Goal: Information Seeking & Learning: Learn about a topic

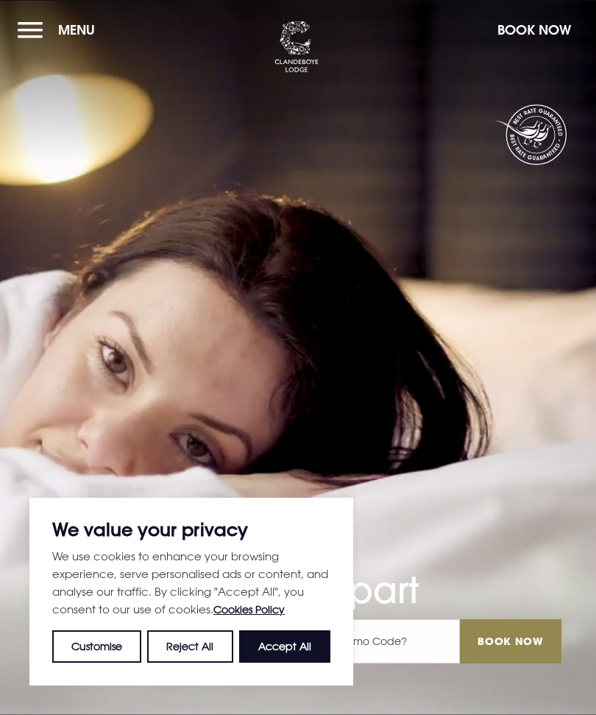
click at [40, 32] on button "Menu" at bounding box center [60, 30] width 85 height 32
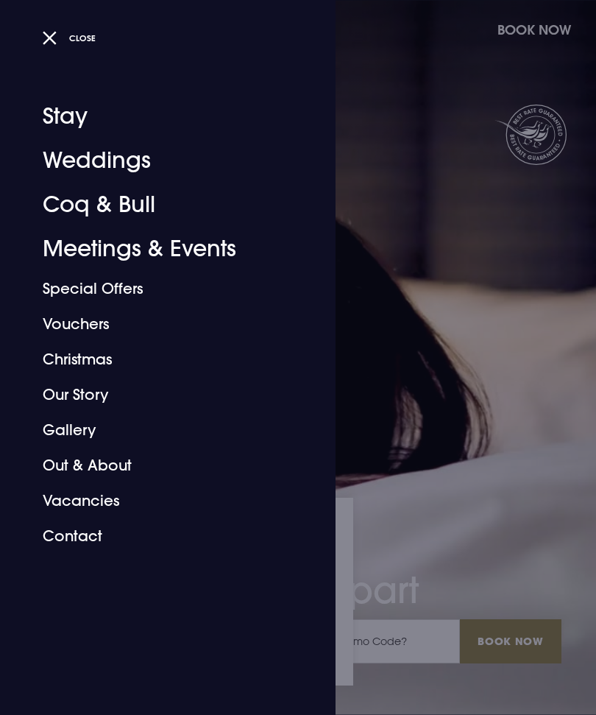
click at [135, 200] on link "Coq & Bull" at bounding box center [159, 205] width 233 height 44
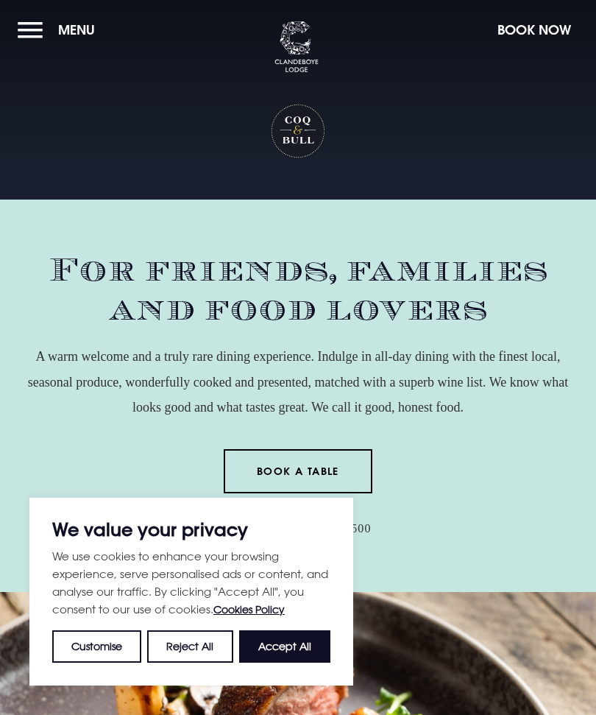
click at [292, 649] on button "Accept All" at bounding box center [284, 646] width 91 height 32
checkbox input "true"
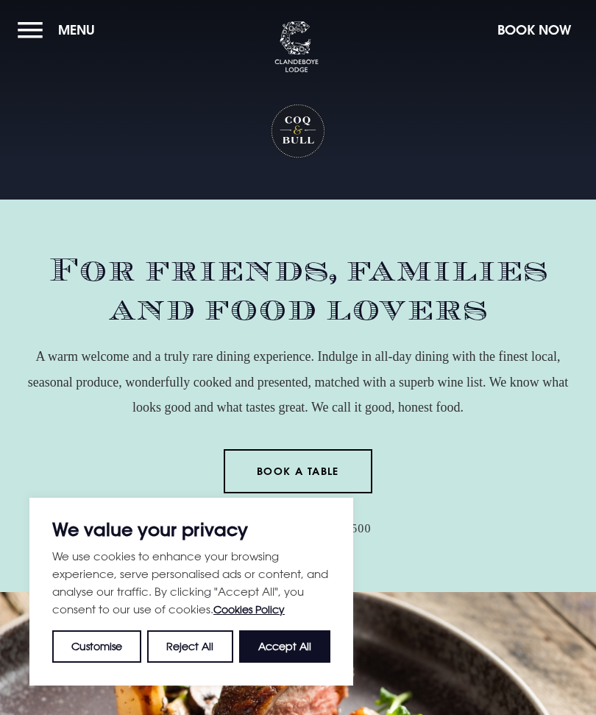
checkbox input "true"
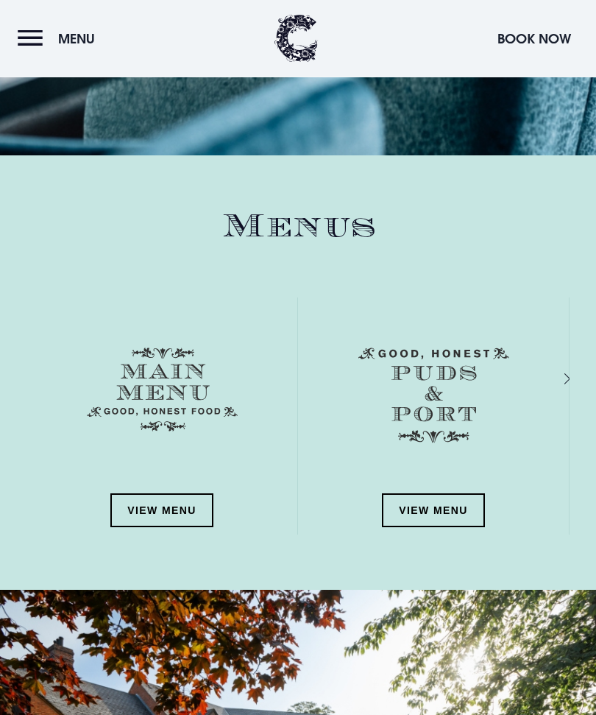
scroll to position [2248, 0]
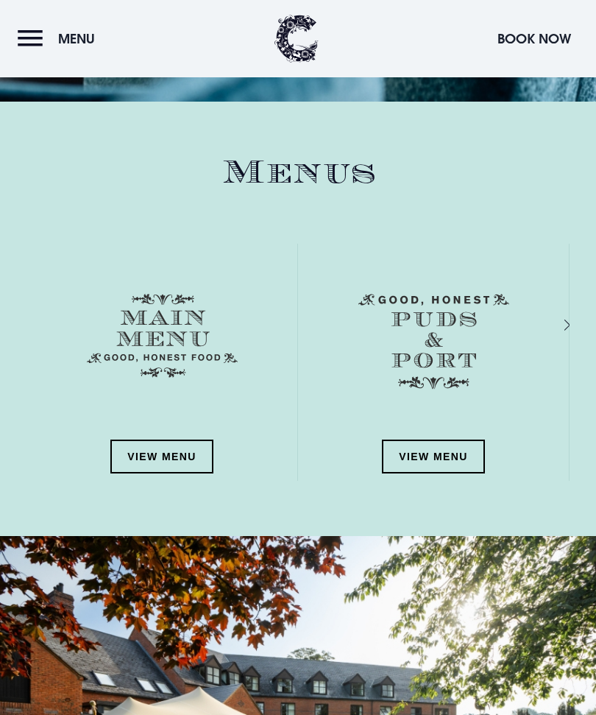
click at [172, 456] on link "View Menu" at bounding box center [161, 457] width 103 height 34
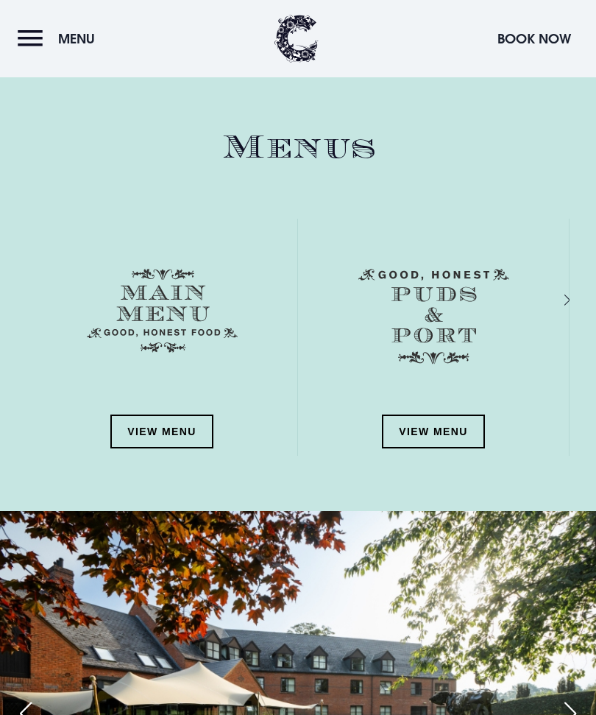
click at [454, 414] on link "View Menu" at bounding box center [433, 431] width 103 height 34
click at [44, 40] on button "Menu" at bounding box center [60, 39] width 85 height 32
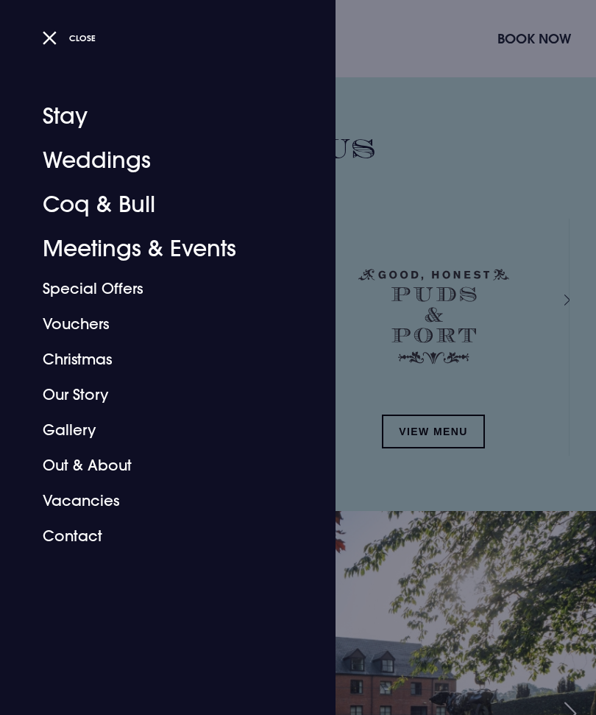
click at [74, 104] on link "Stay" at bounding box center [159, 116] width 233 height 44
